Goal: Task Accomplishment & Management: Use online tool/utility

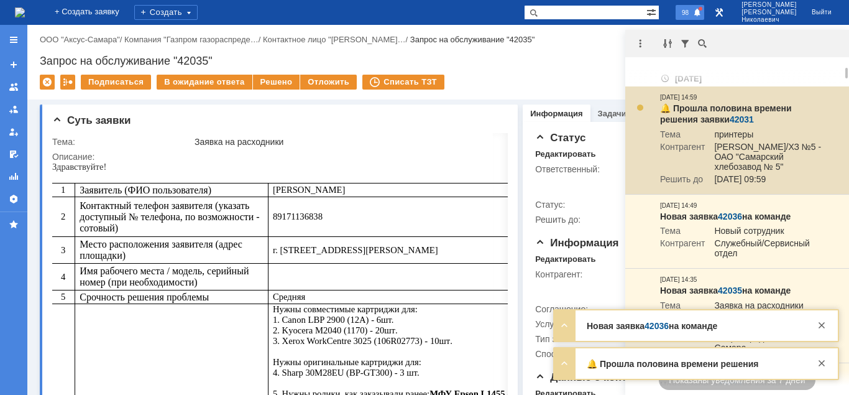
scroll to position [63, 0]
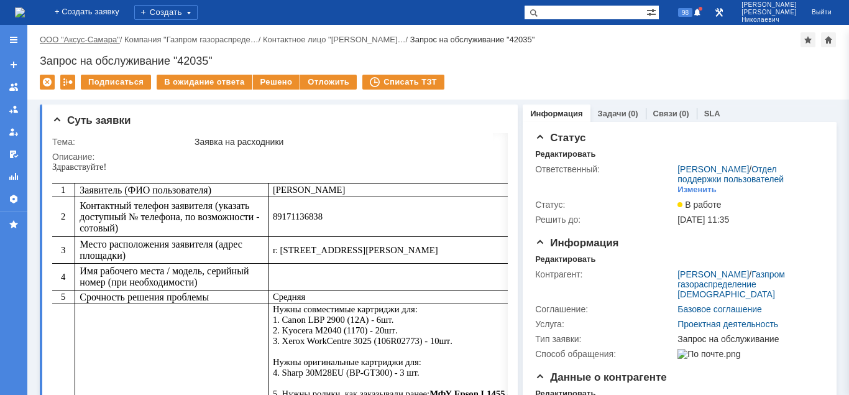
click at [85, 40] on link "ООО "Аксус-Самара"" at bounding box center [80, 39] width 80 height 9
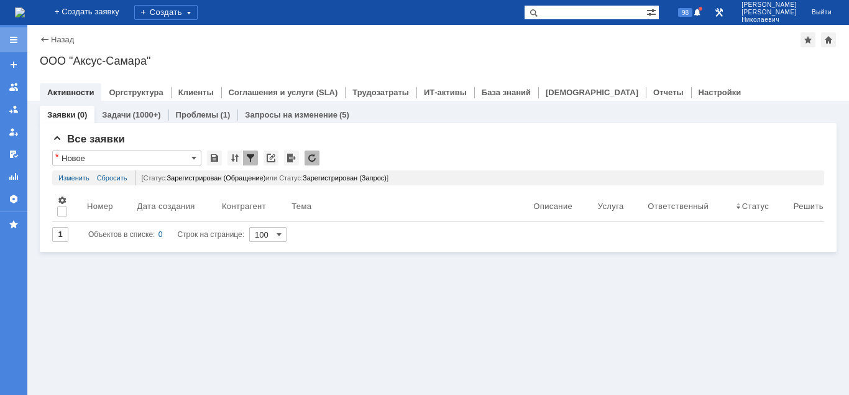
click at [14, 38] on div at bounding box center [14, 40] width 10 height 10
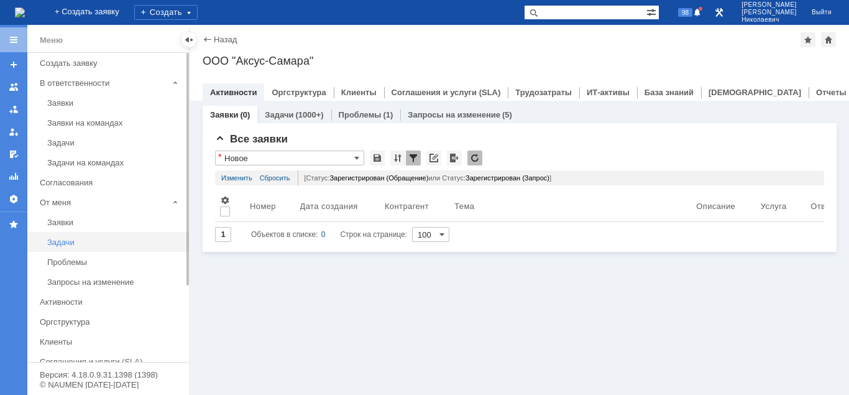
click at [67, 243] on div "Задачи" at bounding box center [114, 242] width 134 height 9
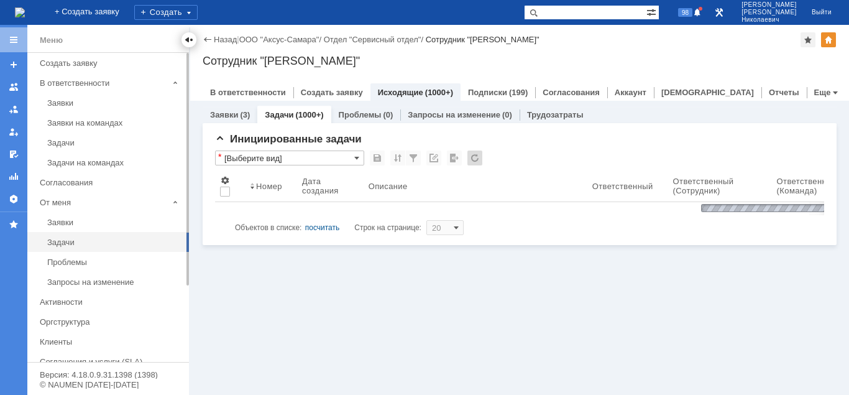
click at [189, 40] on div at bounding box center [189, 40] width 10 height 10
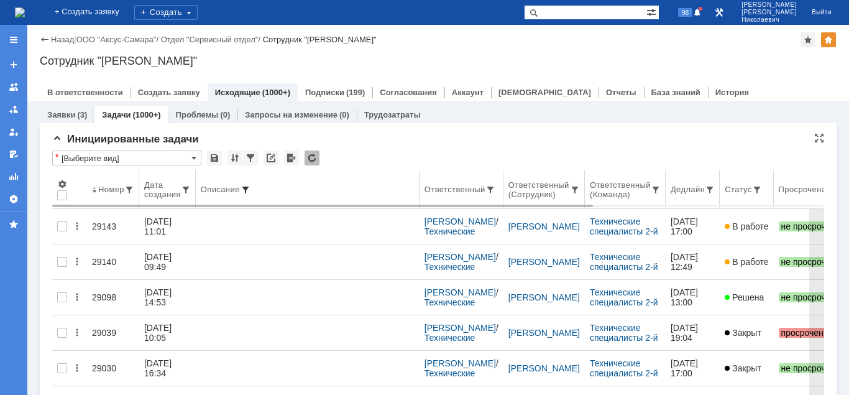
click at [247, 187] on span at bounding box center [246, 190] width 10 height 10
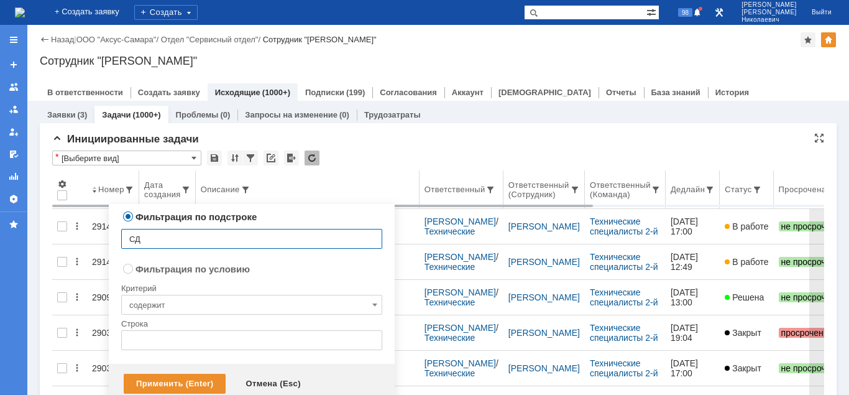
type input "СДГ"
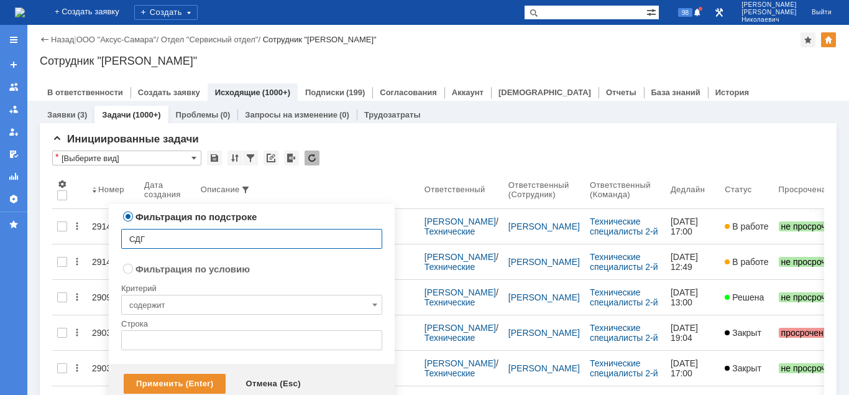
click at [181, 379] on div "Применить (Enter)" at bounding box center [175, 384] width 102 height 20
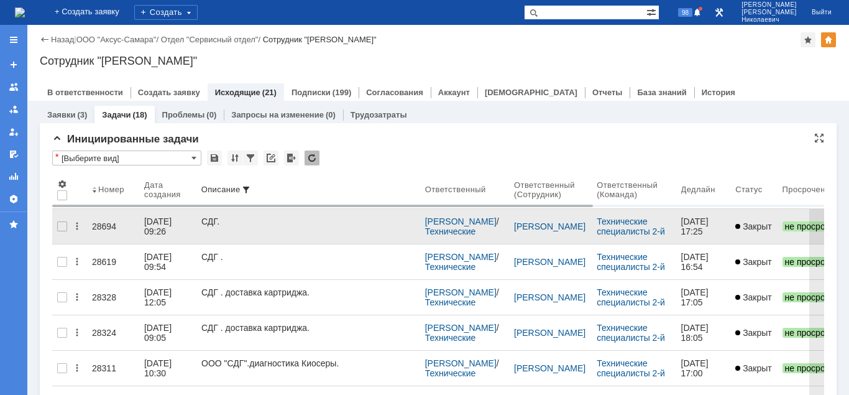
click at [102, 221] on div "28694" at bounding box center [113, 226] width 42 height 10
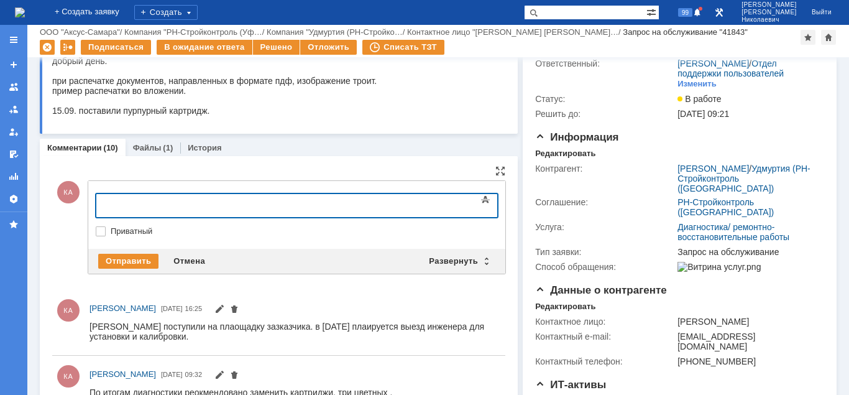
click at [117, 210] on body at bounding box center [197, 204] width 187 height 21
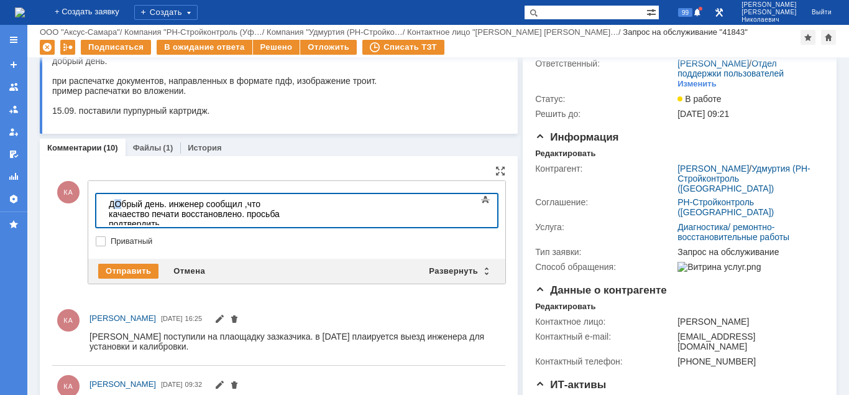
click at [116, 206] on div "ДОбрый день. инженер сообщил ,что качаество печати восстановлено. просьба подтв…" at bounding box center [197, 214] width 177 height 30
click at [121, 269] on div "Отправить" at bounding box center [128, 271] width 60 height 15
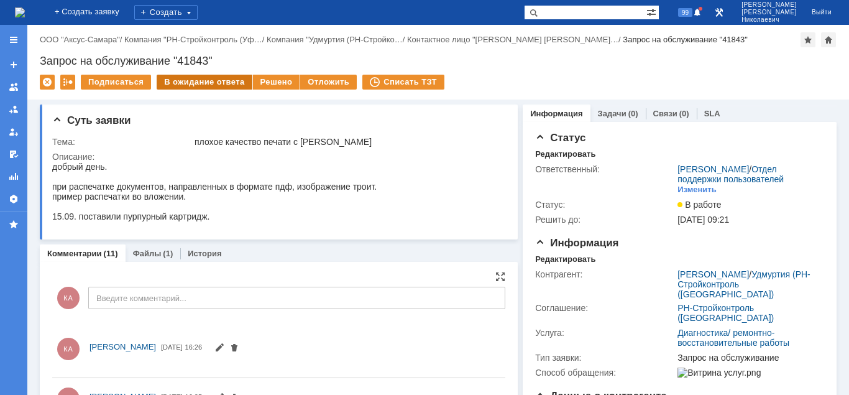
click at [211, 83] on div "В ожидание ответа" at bounding box center [204, 82] width 95 height 15
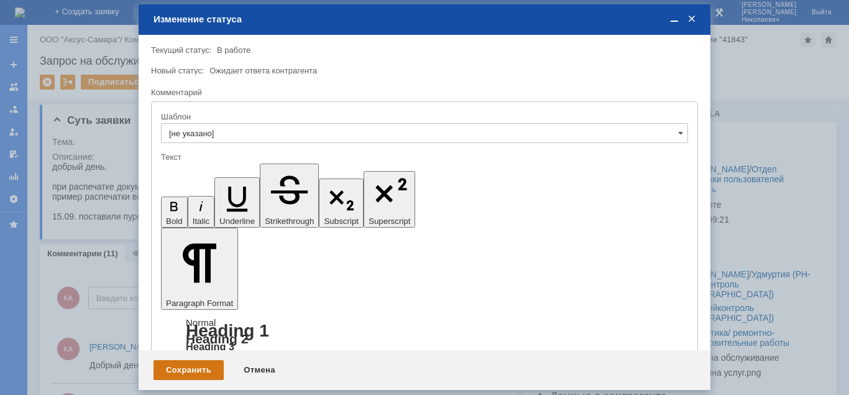
click at [206, 374] on div "Сохранить" at bounding box center [189, 370] width 70 height 20
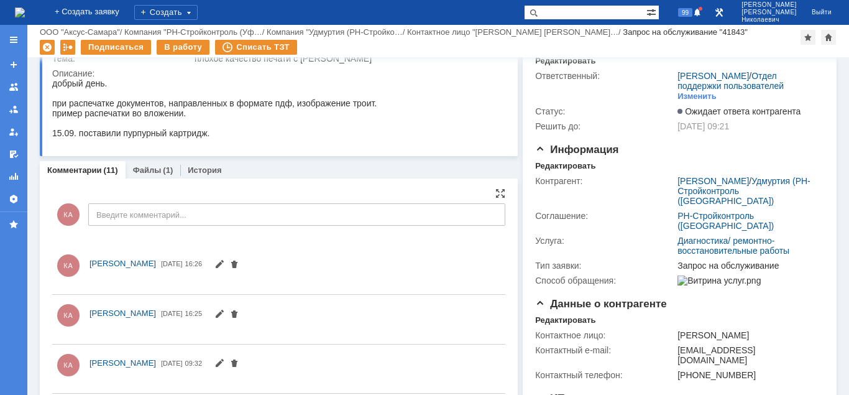
scroll to position [127, 0]
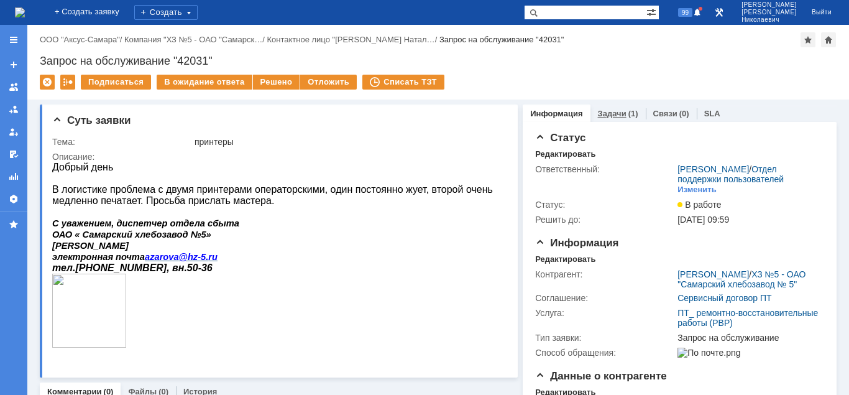
click at [629, 111] on div "(1)" at bounding box center [634, 113] width 10 height 9
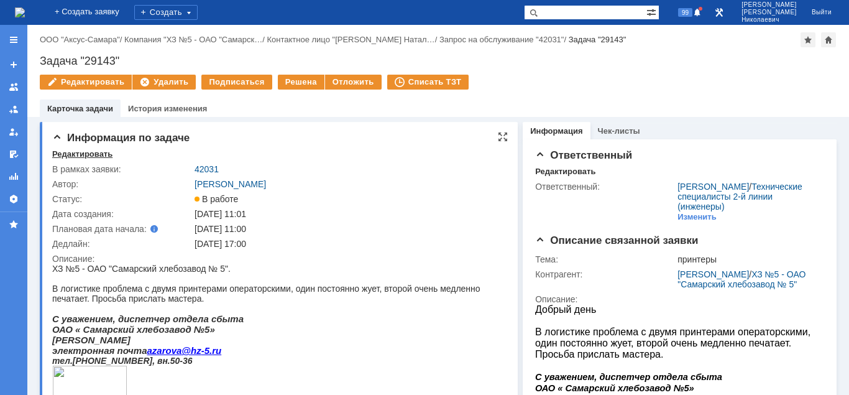
click at [104, 157] on div "Редактировать" at bounding box center [82, 154] width 60 height 10
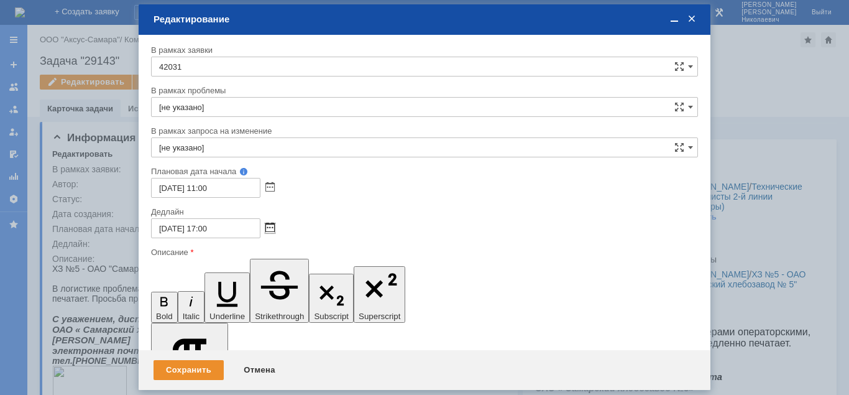
click at [269, 227] on span at bounding box center [269, 228] width 9 height 10
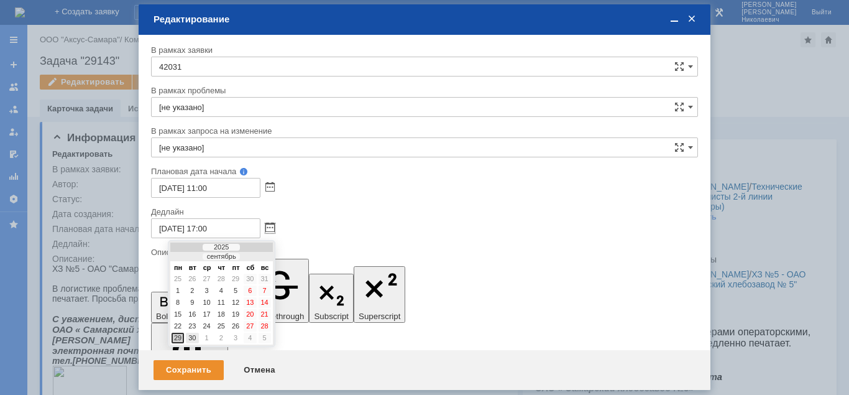
click at [193, 338] on div "30" at bounding box center [192, 338] width 12 height 11
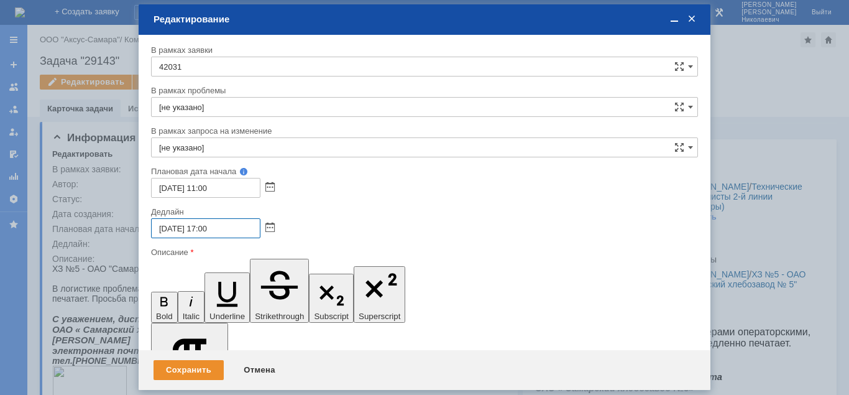
click at [208, 228] on input "30.09.2025 17:00" at bounding box center [205, 228] width 109 height 20
type input "30.09.2025 12:00"
click at [197, 377] on div "Сохранить" at bounding box center [189, 370] width 70 height 20
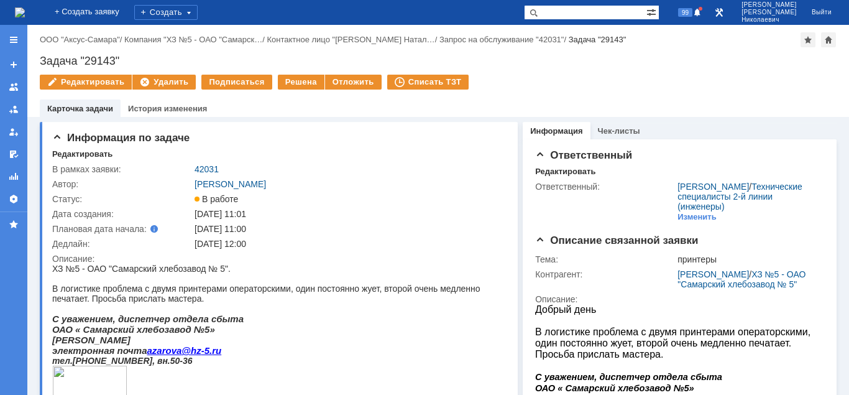
click at [585, 16] on input "text" at bounding box center [585, 12] width 122 height 15
paste input "Задача "28701""
drag, startPoint x: 589, startPoint y: 14, endPoint x: 571, endPoint y: 13, distance: 18.7
click at [558, 12] on input "Задача "28701"" at bounding box center [585, 12] width 122 height 15
type input ""28701""
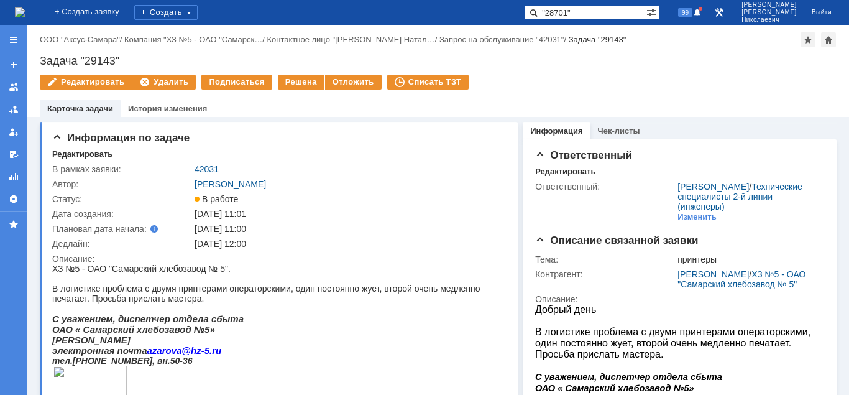
click at [539, 12] on span at bounding box center [531, 12] width 15 height 15
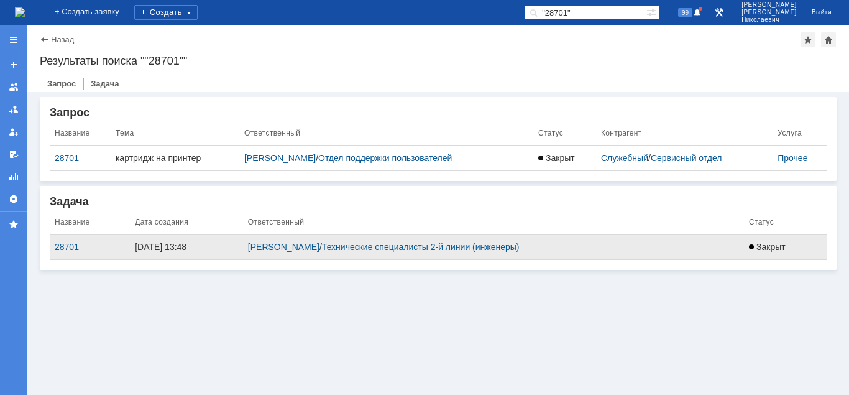
click at [58, 244] on div "28701" at bounding box center [90, 247] width 70 height 10
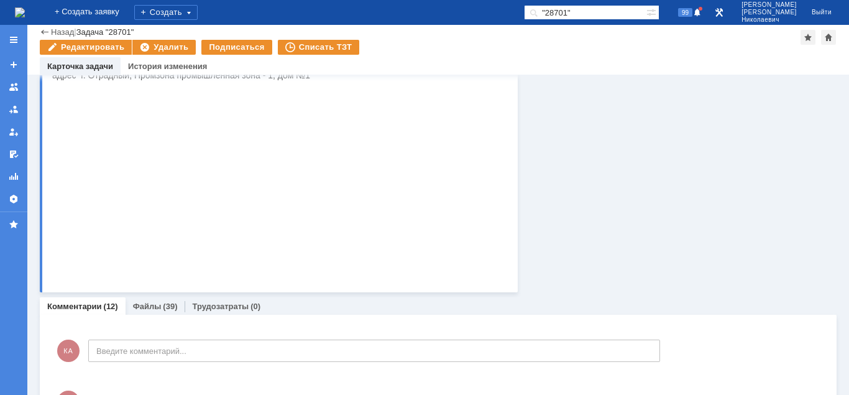
scroll to position [317, 0]
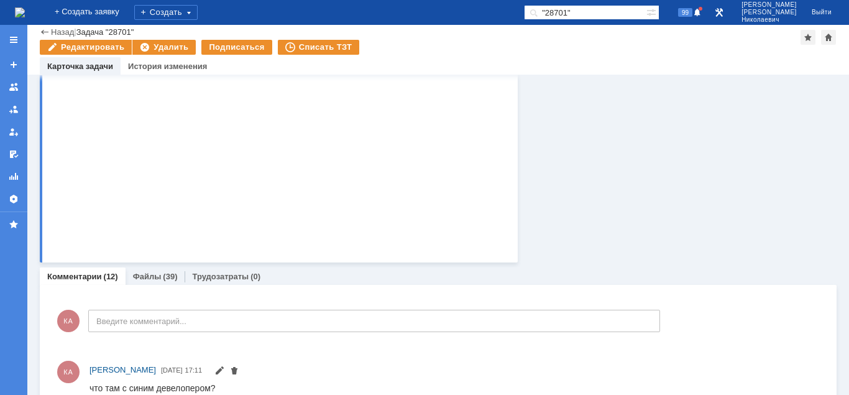
drag, startPoint x: 54, startPoint y: -77, endPoint x: 336, endPoint y: 247, distance: 429.7
click at [198, 11] on div "Создать" at bounding box center [165, 12] width 63 height 15
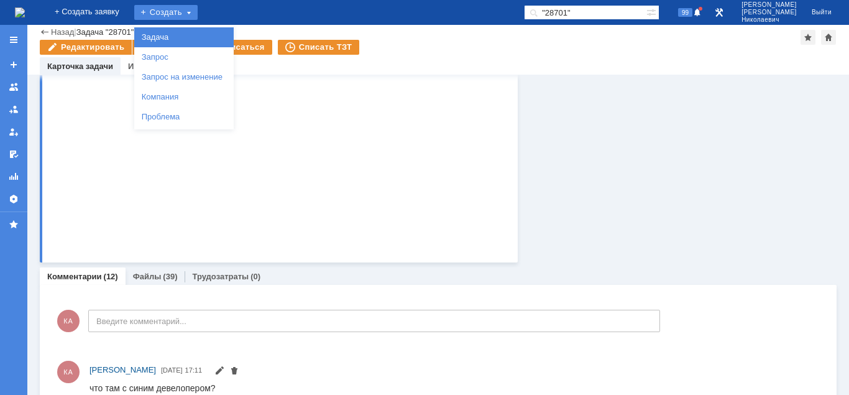
click at [207, 37] on link "Задача" at bounding box center [184, 37] width 95 height 15
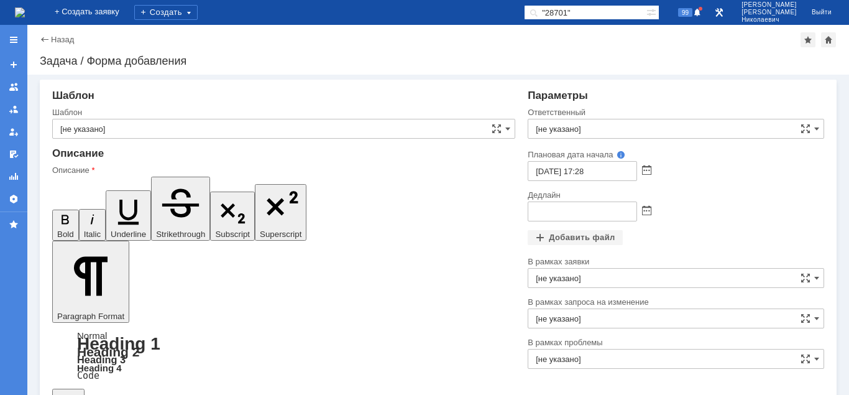
drag, startPoint x: 338, startPoint y: 2963, endPoint x: 328, endPoint y: 2964, distance: 9.4
drag, startPoint x: 376, startPoint y: 2965, endPoint x: 345, endPoint y: 2963, distance: 31.2
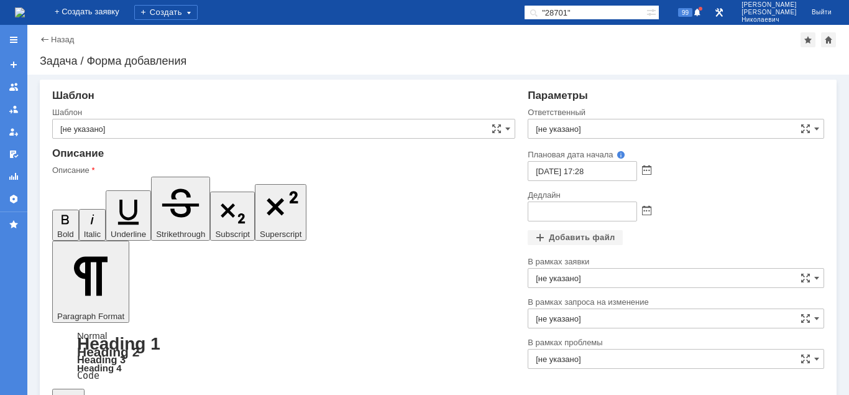
drag, startPoint x: 269, startPoint y: 2963, endPoint x: 242, endPoint y: 2963, distance: 26.7
drag, startPoint x: 142, startPoint y: 3053, endPoint x: 407, endPoint y: 3065, distance: 264.5
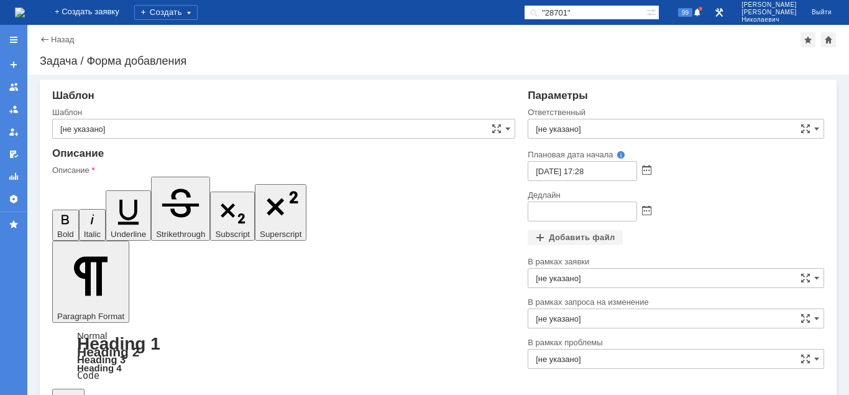
drag, startPoint x: 142, startPoint y: 3067, endPoint x: 145, endPoint y: 3104, distance: 36.8
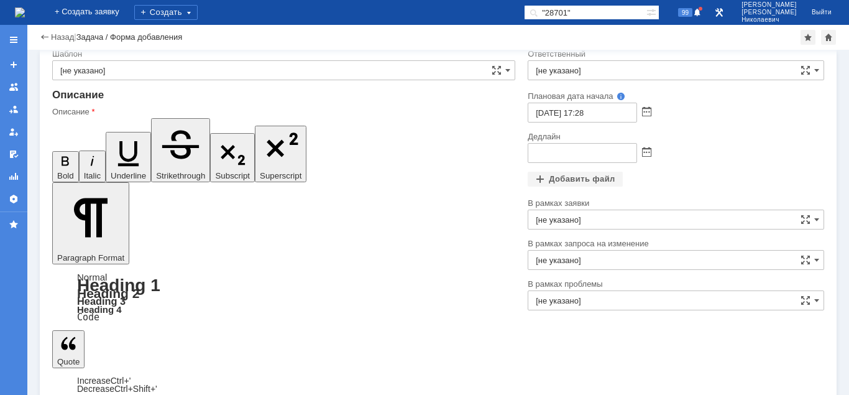
drag, startPoint x: 268, startPoint y: 3016, endPoint x: 63, endPoint y: 3019, distance: 204.6
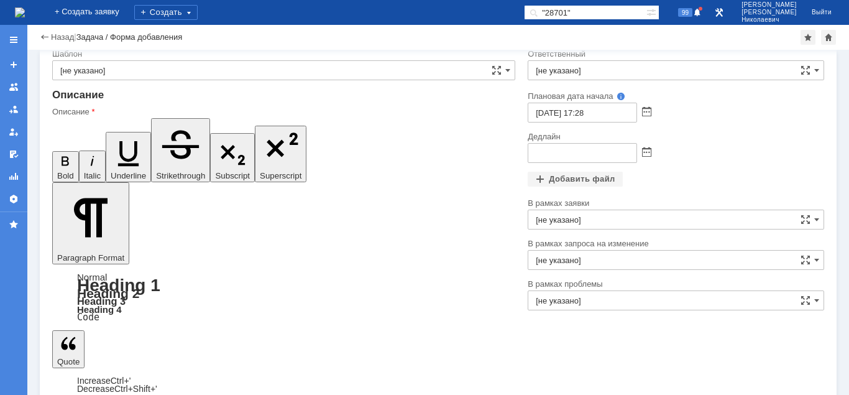
scroll to position [144, 0]
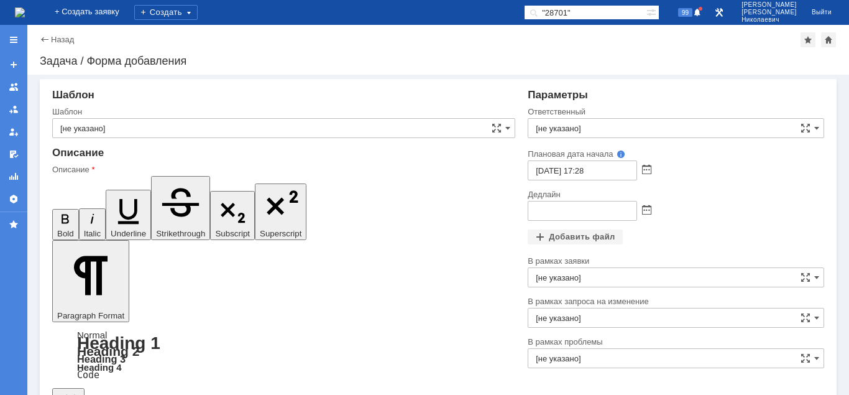
scroll to position [0, 0]
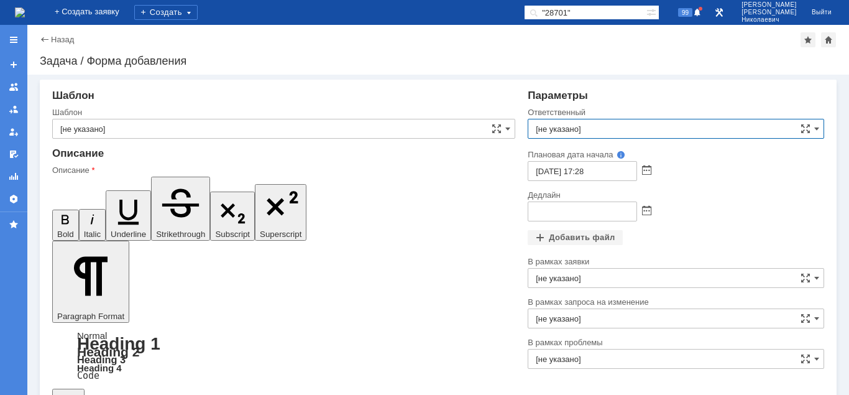
click at [591, 127] on input "[не указано]" at bounding box center [676, 129] width 297 height 20
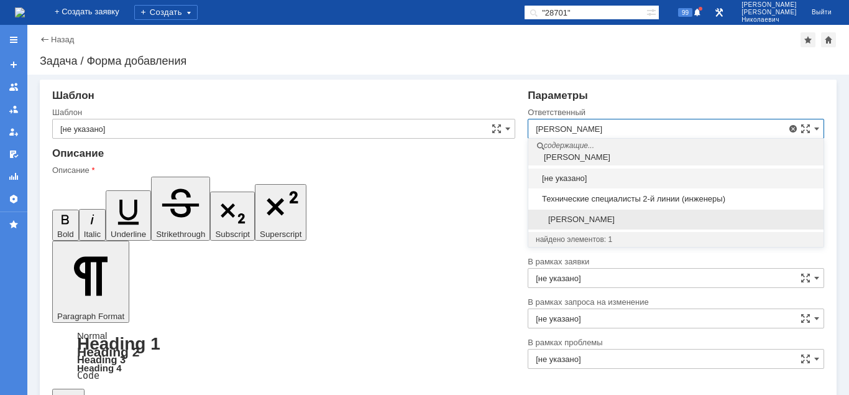
click at [632, 217] on span "Иванов Иван Николаевич" at bounding box center [676, 220] width 280 height 10
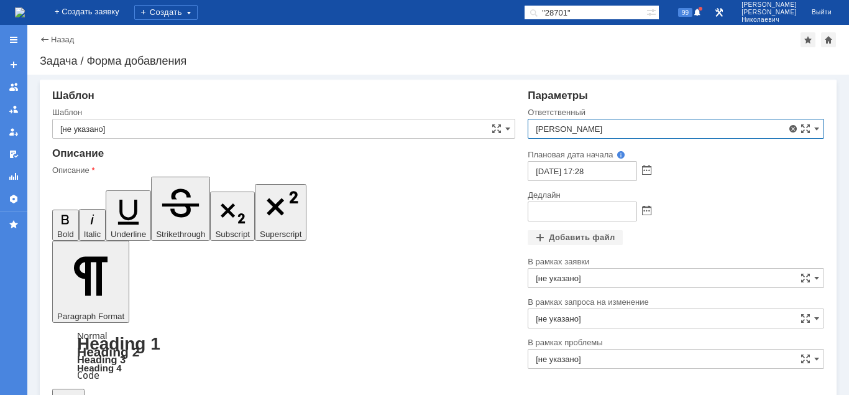
type input "Иванов Иван Николаевич"
click at [647, 170] on span at bounding box center [646, 171] width 9 height 10
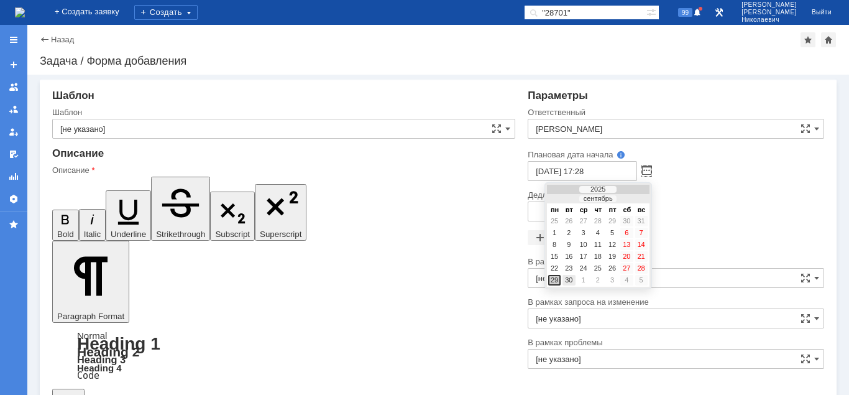
click at [571, 279] on div "30" at bounding box center [569, 280] width 12 height 11
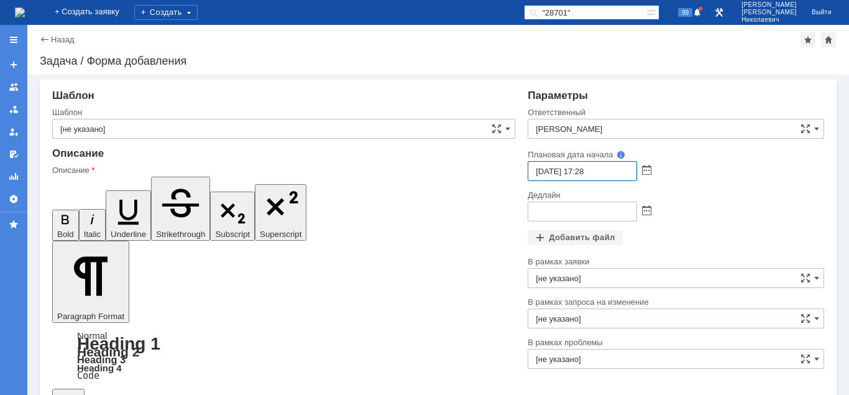
drag, startPoint x: 586, startPoint y: 168, endPoint x: 579, endPoint y: 159, distance: 11.1
click at [579, 172] on input "30.09.2025 17:28" at bounding box center [582, 171] width 109 height 20
drag, startPoint x: 601, startPoint y: 165, endPoint x: 591, endPoint y: 170, distance: 11.4
click at [591, 170] on input "30.09.2025 08:28" at bounding box center [582, 171] width 109 height 20
type input "30.09.2025 08:00"
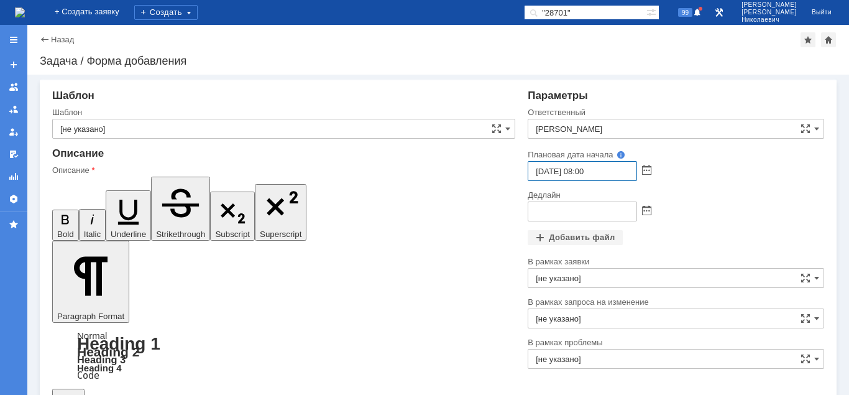
click at [652, 207] on div at bounding box center [676, 211] width 297 height 20
click at [645, 212] on span at bounding box center [646, 211] width 9 height 10
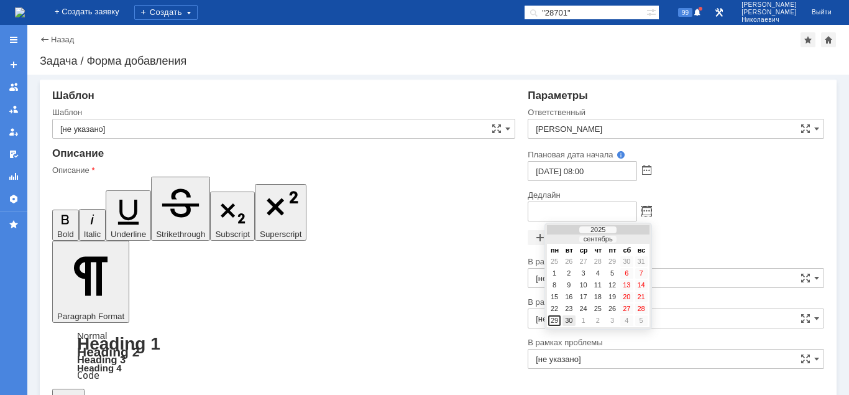
drag, startPoint x: 568, startPoint y: 321, endPoint x: 599, endPoint y: 277, distance: 54.0
click at [569, 321] on div "30" at bounding box center [569, 320] width 12 height 11
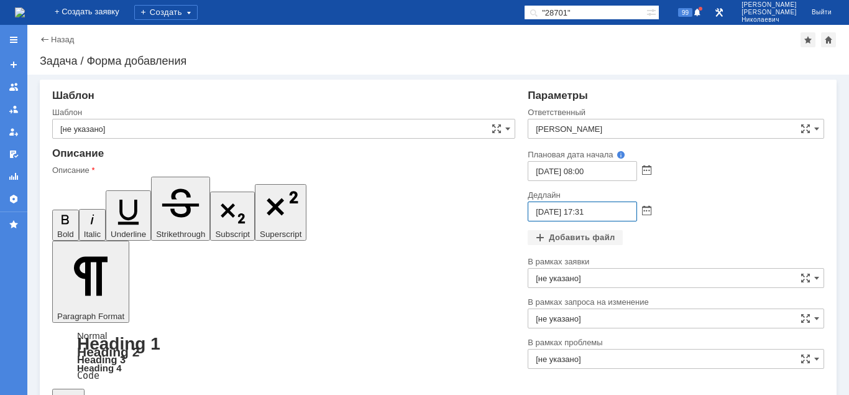
click at [583, 212] on input "30.09.2025 17:31" at bounding box center [582, 211] width 109 height 20
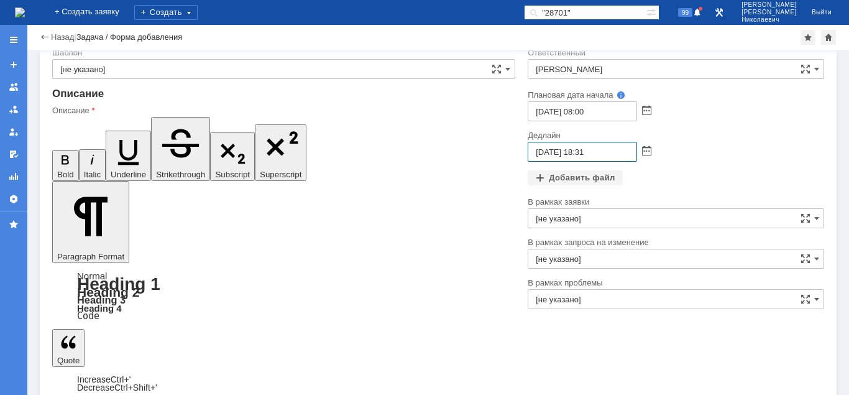
scroll to position [34, 0]
type input "30.09.2025 18:31"
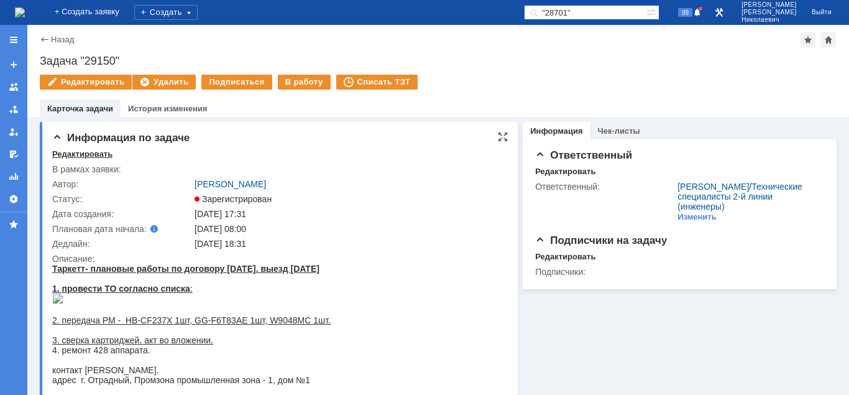
drag, startPoint x: 71, startPoint y: 152, endPoint x: 80, endPoint y: 158, distance: 10.9
click at [71, 153] on div "Редактировать" at bounding box center [82, 154] width 60 height 10
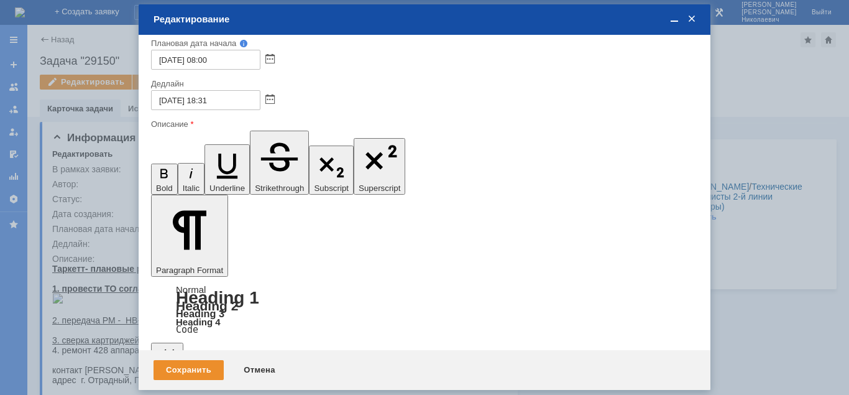
scroll to position [144, 0]
click at [193, 366] on div "Сохранить" at bounding box center [189, 370] width 70 height 20
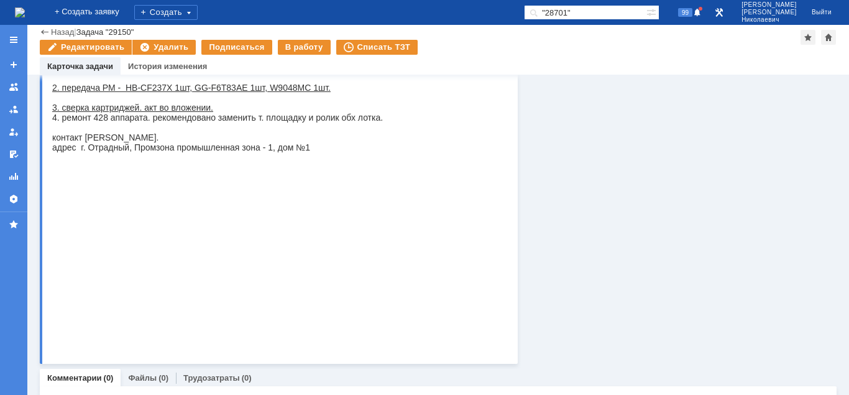
scroll to position [264, 0]
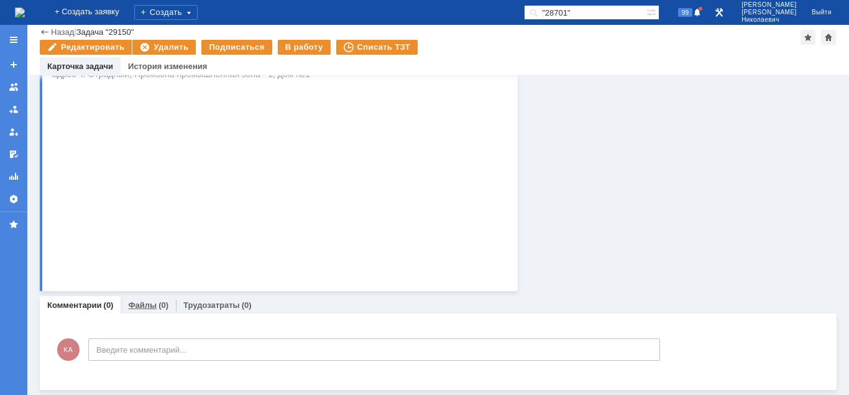
click at [148, 307] on link "Файлы" at bounding box center [142, 304] width 29 height 9
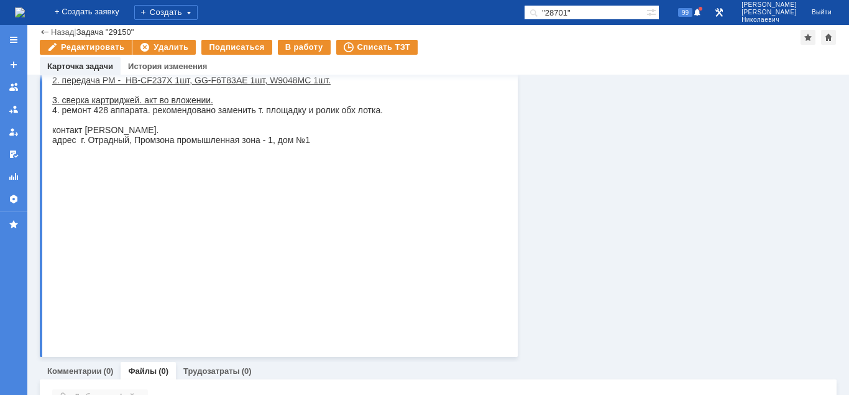
scroll to position [268, 0]
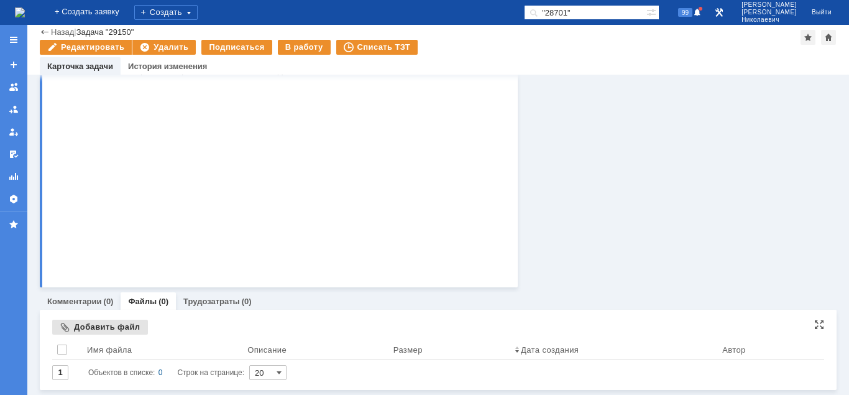
click at [109, 328] on div "Добавить файл" at bounding box center [100, 327] width 96 height 15
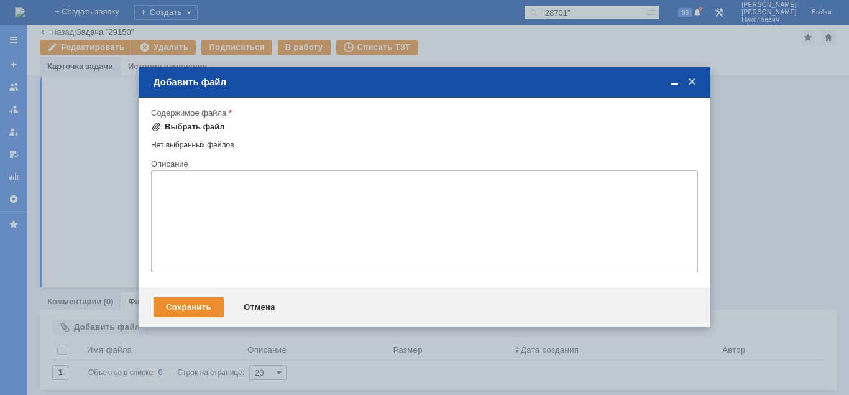
click at [203, 129] on div "Выбрать файл" at bounding box center [195, 127] width 60 height 10
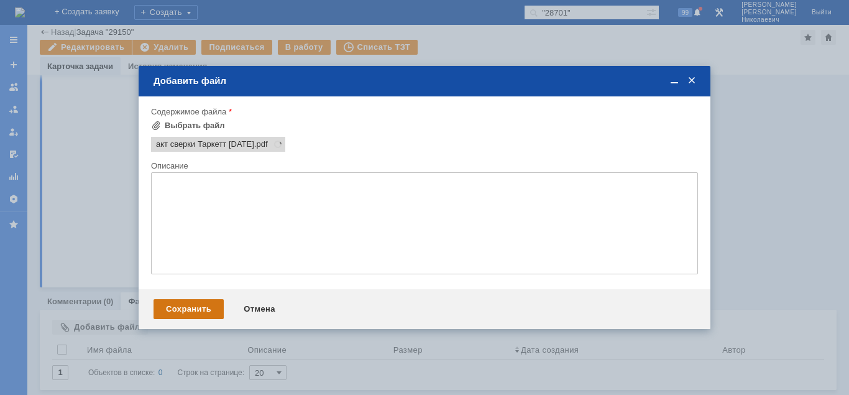
click at [210, 313] on div "Сохранить" at bounding box center [189, 309] width 70 height 20
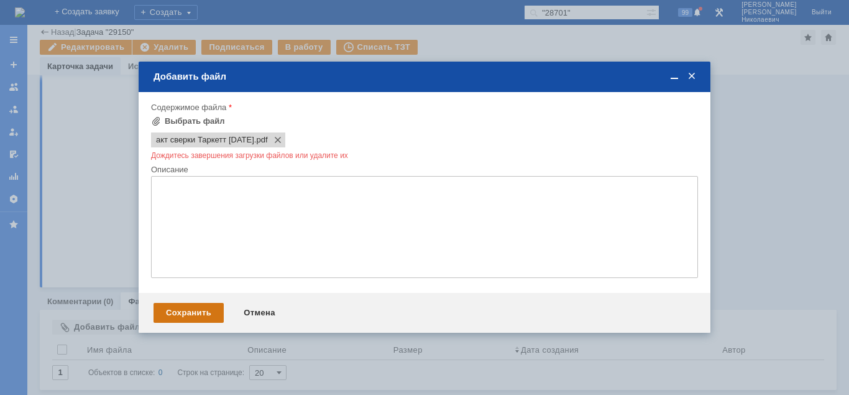
scroll to position [0, 0]
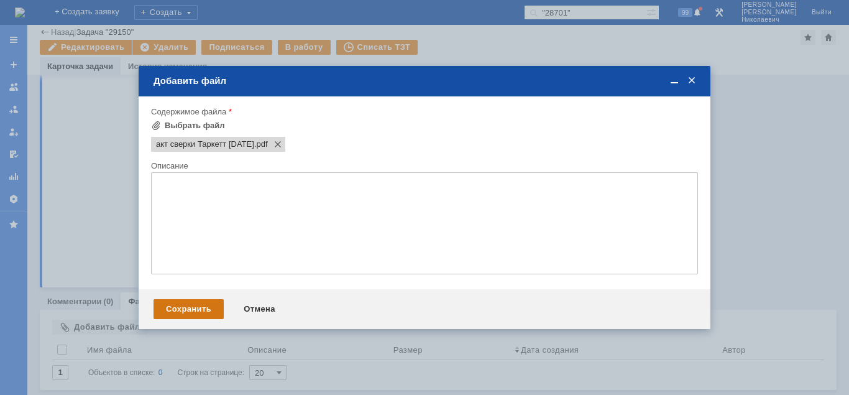
click at [209, 310] on div "Сохранить" at bounding box center [189, 309] width 70 height 20
